Goal: Task Accomplishment & Management: Manage account settings

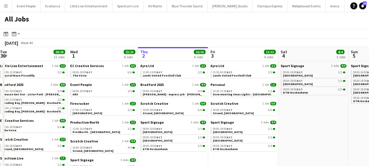
scroll to position [0, 132]
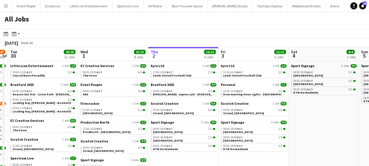
drag, startPoint x: 98, startPoint y: 111, endPoint x: 176, endPoint y: 111, distance: 78.1
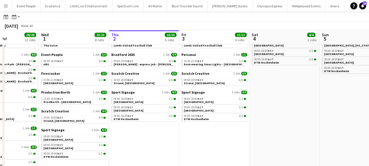
scroll to position [0, 176]
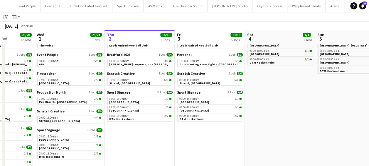
drag, startPoint x: 230, startPoint y: 135, endPoint x: 187, endPoint y: 137, distance: 43.8
click at [187, 137] on app-calendar-viewport "Sun 28 29/29 10 Jobs Mon 29 44/47 14 Jobs Tue 30 28/28 12 Jobs Wed 1 23/23 8 Jo…" at bounding box center [184, 141] width 369 height 285
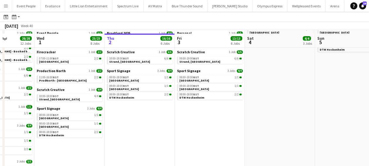
scroll to position [59, 0]
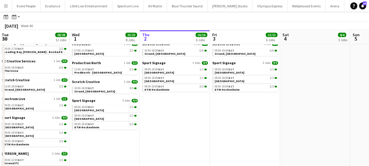
drag, startPoint x: 162, startPoint y: 108, endPoint x: 203, endPoint y: 108, distance: 40.5
click at [200, 108] on app-calendar-viewport "Sun 28 29/29 10 Jobs Mon 29 44/47 14 Jobs Tue 30 28/28 12 Jobs Wed 1 23/23 8 Jo…" at bounding box center [184, 112] width 369 height 285
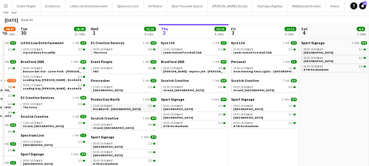
scroll to position [29, 0]
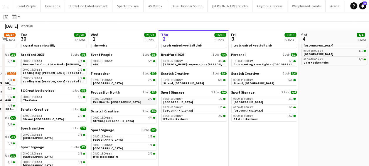
click at [114, 99] on div "11:00-16:00 BST 2/2" at bounding box center [124, 98] width 62 height 3
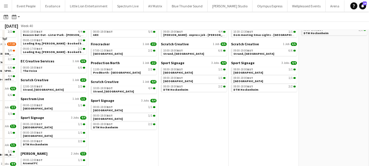
scroll to position [0, 0]
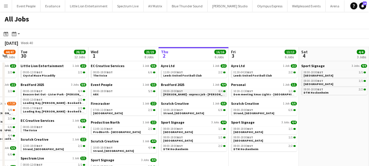
click at [189, 92] on div "09:00-19:00 BST 4/4" at bounding box center [194, 91] width 62 height 3
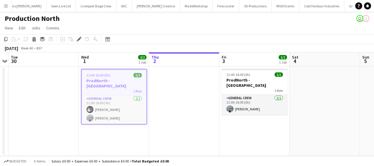
scroll to position [0, 1000]
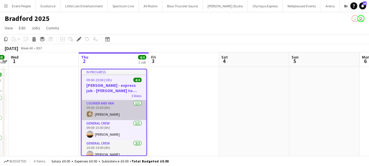
click at [123, 108] on app-card-role "Courier and Van 1/1 09:00-15:00 (6h) Charlie Mason" at bounding box center [114, 110] width 65 height 20
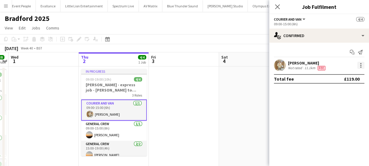
click at [362, 65] on div at bounding box center [361, 65] width 7 height 7
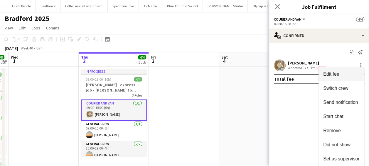
click at [335, 73] on span "Edit fee" at bounding box center [331, 73] width 16 height 5
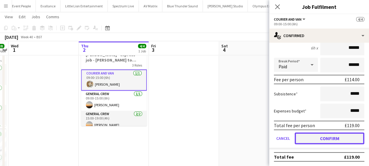
click at [324, 137] on button "Confirm" at bounding box center [330, 138] width 70 height 12
